Goal: Check status: Check status

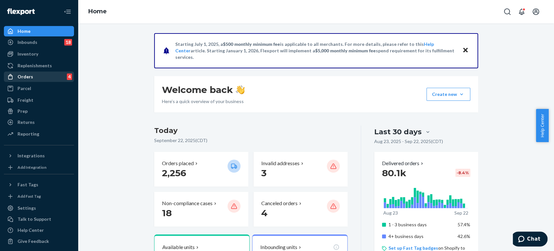
click at [37, 78] on div "Orders 4" at bounding box center [39, 76] width 69 height 9
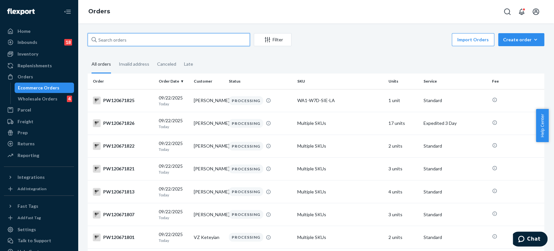
click at [150, 44] on input "text" at bounding box center [169, 39] width 162 height 13
paste input "PW120598290"
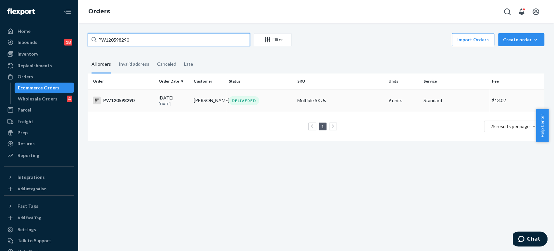
type input "PW120598290"
drag, startPoint x: 188, startPoint y: 102, endPoint x: 188, endPoint y: 105, distance: 3.6
click at [188, 105] on td "[DATE] [DATE]" at bounding box center [173, 100] width 35 height 23
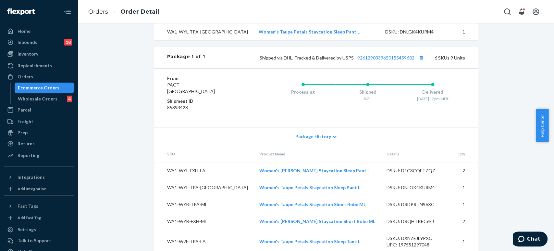
scroll to position [361, 0]
